Goal: Entertainment & Leisure: Browse casually

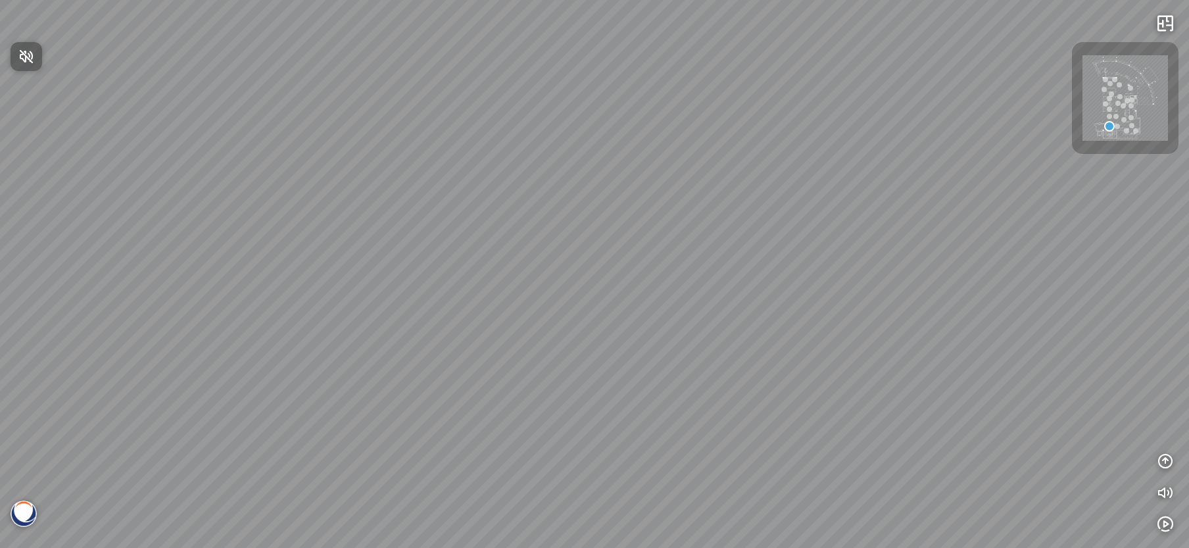
drag, startPoint x: 557, startPoint y: 192, endPoint x: 502, endPoint y: 191, distance: 54.6
click at [502, 191] on div at bounding box center [594, 274] width 1189 height 548
drag, startPoint x: 726, startPoint y: 218, endPoint x: 352, endPoint y: 226, distance: 374.4
click at [355, 224] on div at bounding box center [594, 274] width 1189 height 548
drag, startPoint x: 882, startPoint y: 259, endPoint x: 412, endPoint y: 204, distance: 473.6
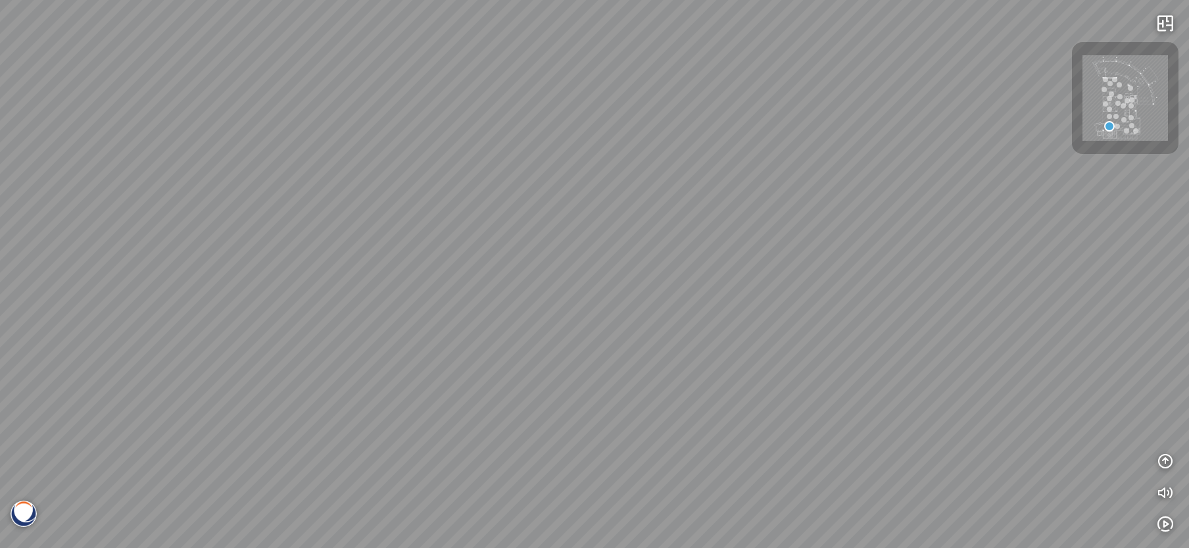
click at [422, 203] on div at bounding box center [594, 274] width 1189 height 548
drag, startPoint x: 768, startPoint y: 239, endPoint x: 505, endPoint y: 234, distance: 263.9
click at [505, 234] on div at bounding box center [594, 274] width 1189 height 548
drag, startPoint x: 699, startPoint y: 231, endPoint x: 1057, endPoint y: 232, distance: 357.9
click at [1041, 232] on div at bounding box center [594, 274] width 1189 height 548
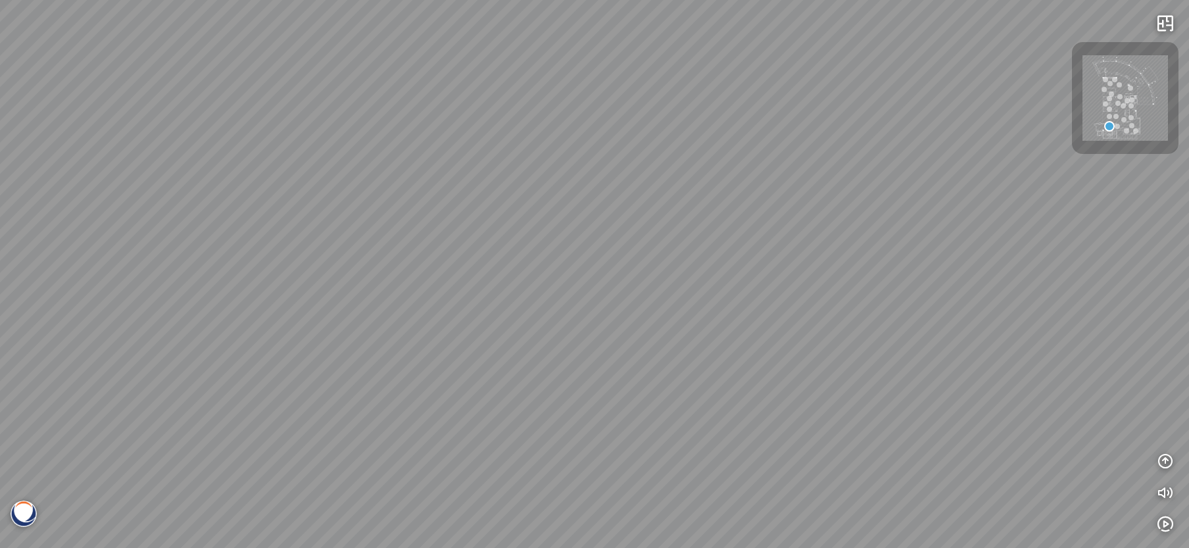
drag, startPoint x: 734, startPoint y: 245, endPoint x: 1015, endPoint y: 210, distance: 283.7
click at [1000, 211] on div at bounding box center [594, 274] width 1189 height 548
drag, startPoint x: 848, startPoint y: 219, endPoint x: 728, endPoint y: 278, distance: 133.9
click at [728, 278] on div at bounding box center [594, 274] width 1189 height 548
click at [697, 278] on div at bounding box center [594, 274] width 1189 height 548
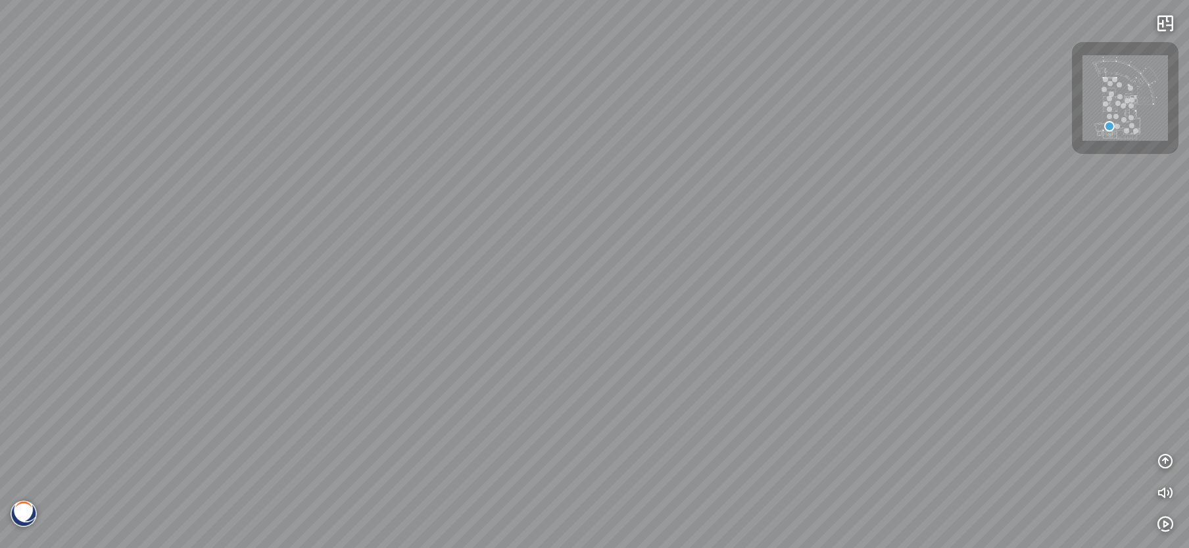
click at [658, 304] on div at bounding box center [594, 274] width 1189 height 548
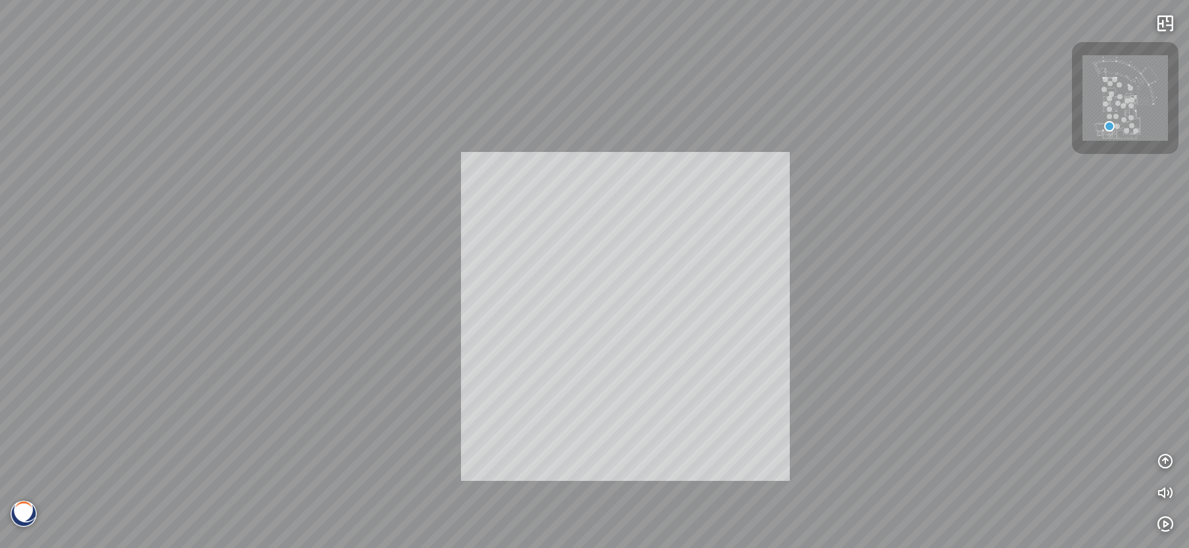
click at [626, 316] on div "INFO: krpano 1.20.8 (build [DATE]) INFO: HTML5/Desktop - Chrome 141.0 - WebGL I…" at bounding box center [594, 274] width 1189 height 548
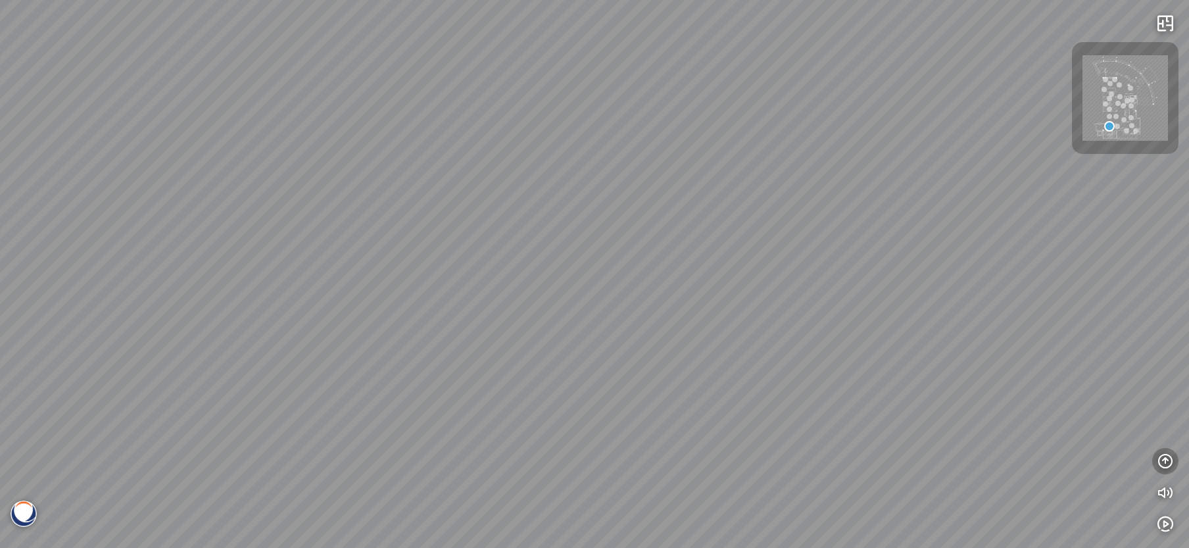
click at [1167, 464] on icon "button" at bounding box center [1166, 461] width 16 height 16
drag, startPoint x: 645, startPoint y: 184, endPoint x: 1068, endPoint y: 92, distance: 432.9
click at [803, 174] on div at bounding box center [594, 274] width 1189 height 548
drag, startPoint x: 589, startPoint y: 203, endPoint x: 572, endPoint y: 203, distance: 16.4
click at [572, 203] on div at bounding box center [594, 274] width 1189 height 548
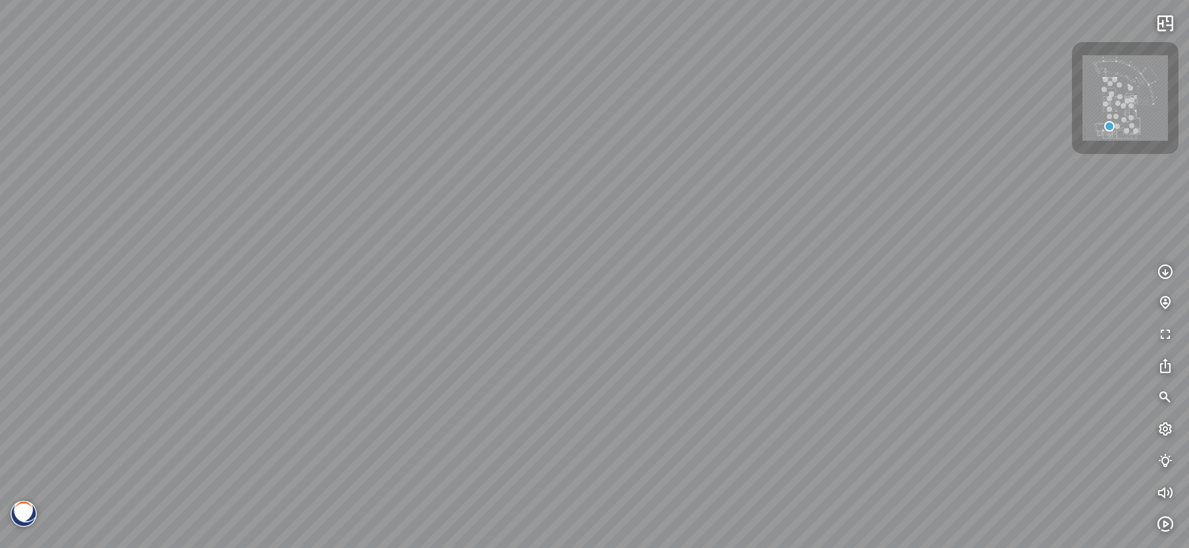
click at [1111, 109] on div at bounding box center [1109, 109] width 5 height 5
